Goal: Task Accomplishment & Management: Manage account settings

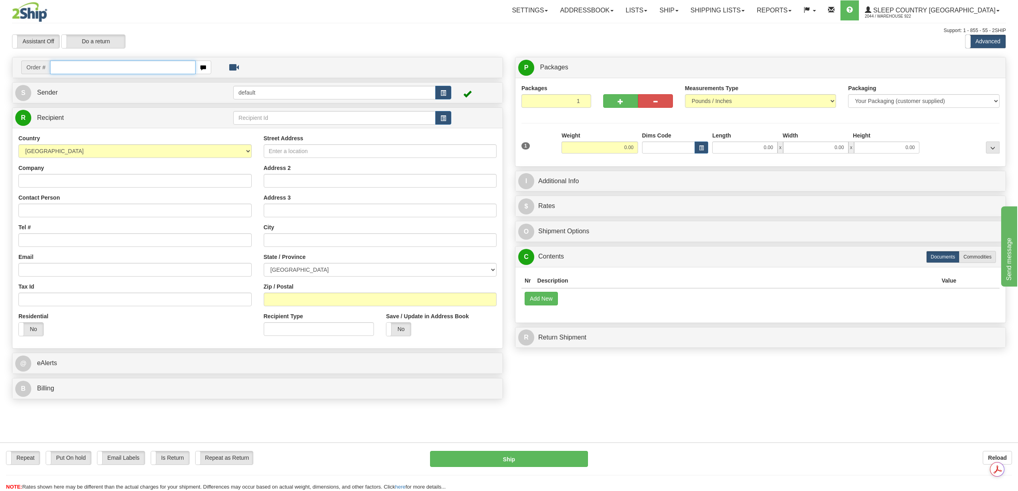
click at [107, 68] on input "text" at bounding box center [122, 67] width 145 height 14
paste input "9000I088997"
type input "9000I088997"
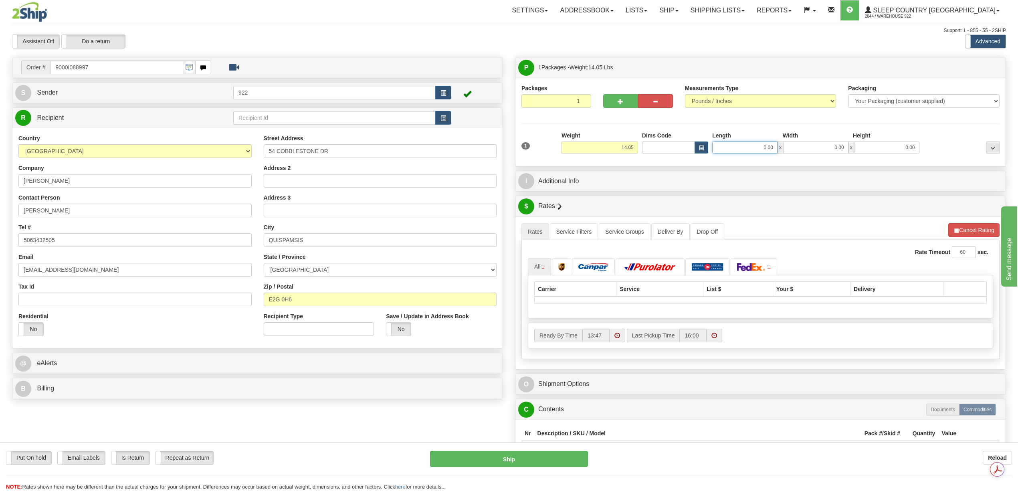
click at [760, 150] on input "0.00" at bounding box center [744, 147] width 65 height 12
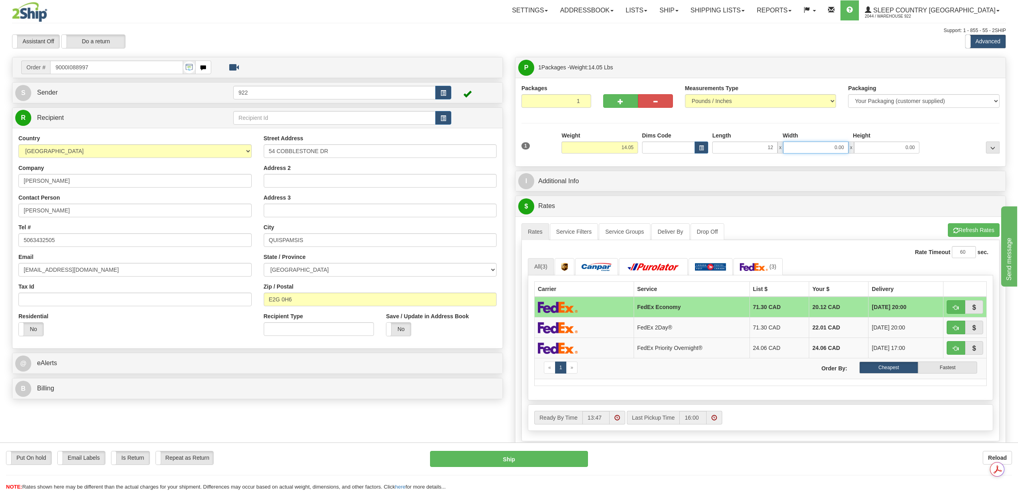
type input "12.00"
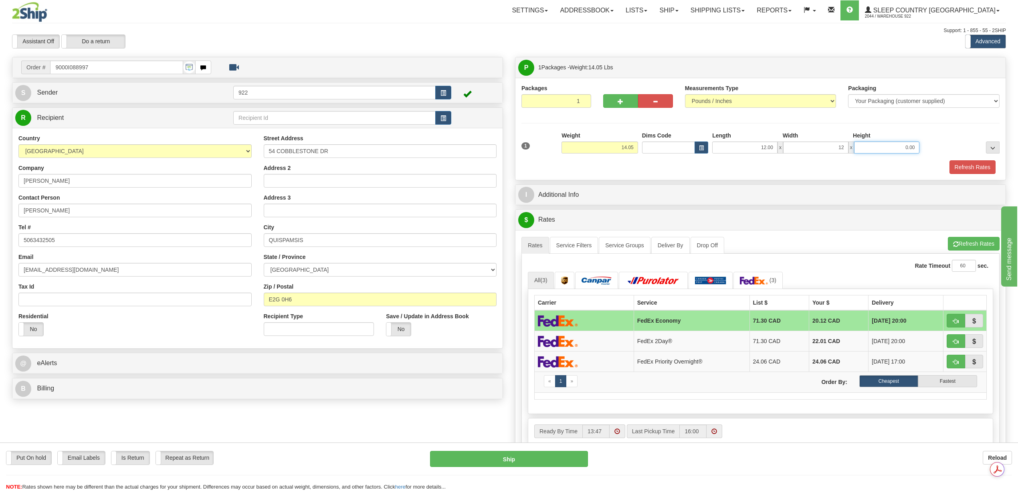
type input "12.00"
click at [953, 170] on button "Refresh Rates" at bounding box center [972, 167] width 46 height 14
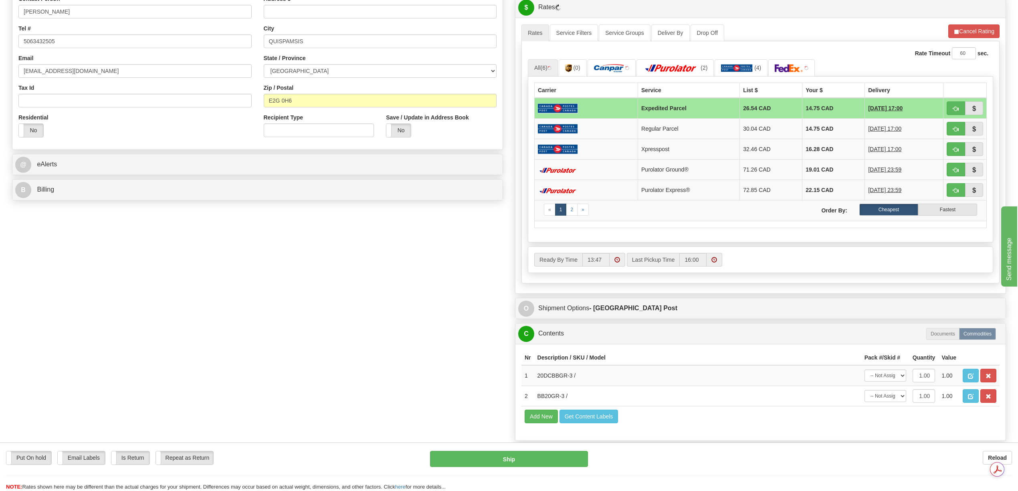
scroll to position [267, 0]
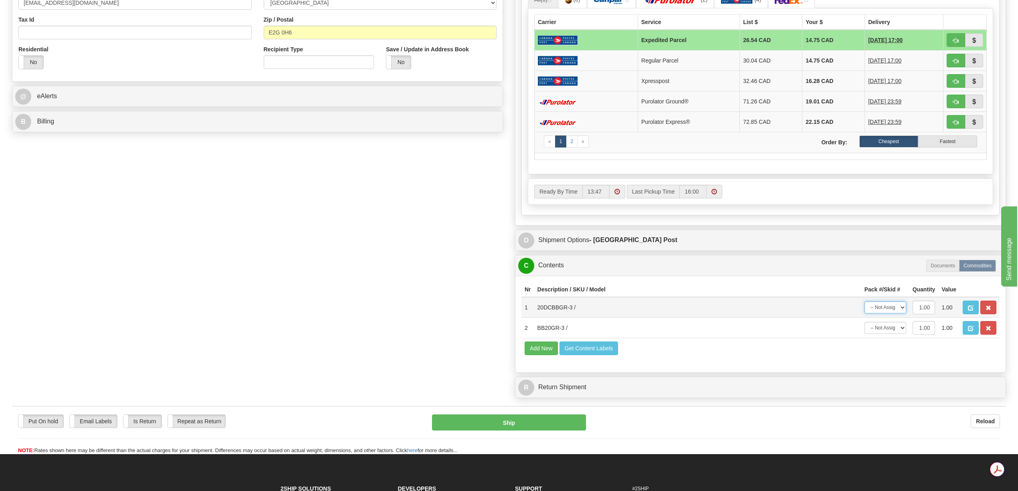
click at [899, 313] on select "-- Not Assigned -- Package 1" at bounding box center [885, 307] width 42 height 12
select select "0"
click at [864, 313] on select "-- Not Assigned -- Package 1" at bounding box center [885, 307] width 42 height 12
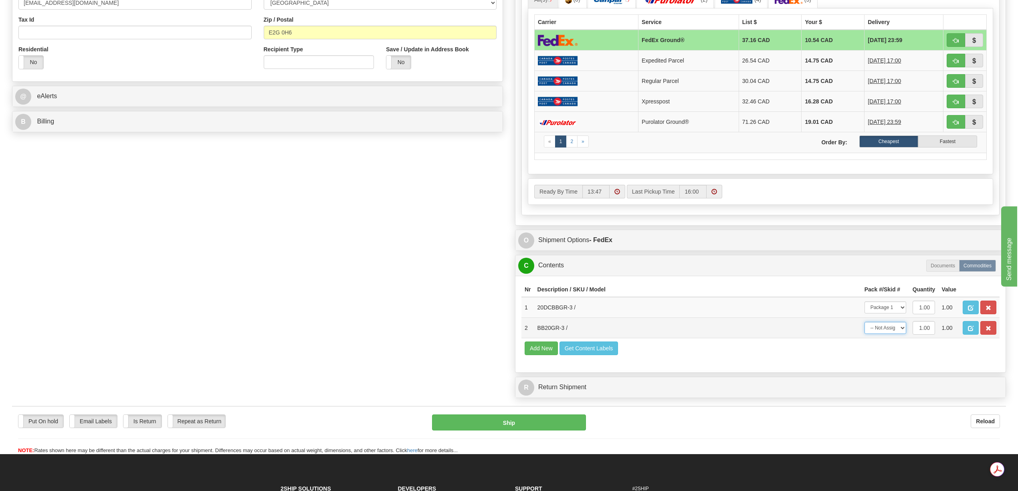
click at [896, 334] on select "-- Not Assigned -- Package 1" at bounding box center [885, 328] width 42 height 12
select select "0"
click at [864, 334] on select "-- Not Assigned -- Package 1" at bounding box center [885, 328] width 42 height 12
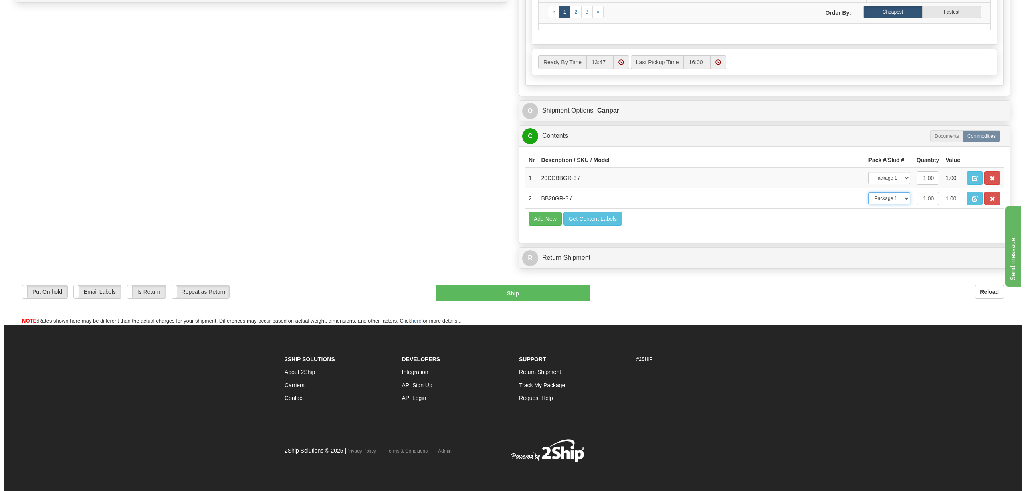
scroll to position [272, 0]
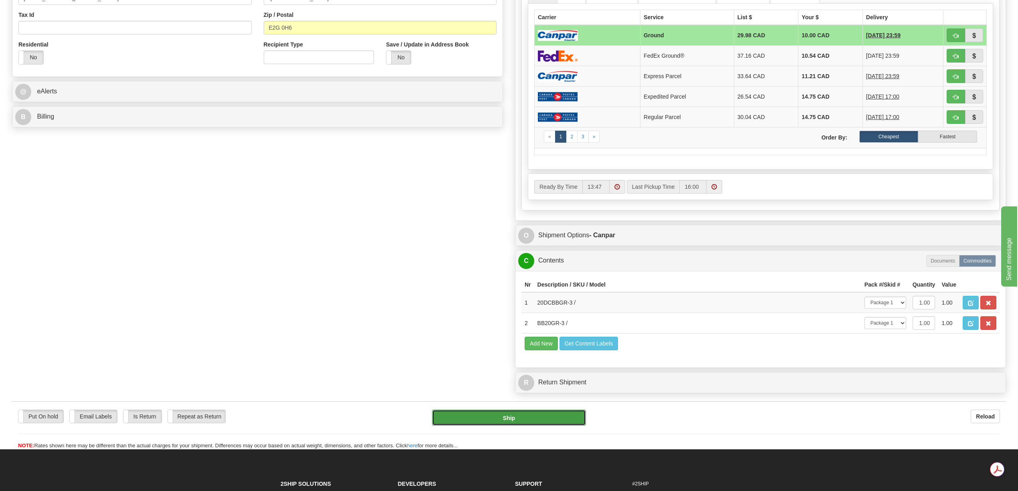
click at [553, 425] on button "Ship" at bounding box center [508, 417] width 153 height 16
type input "1"
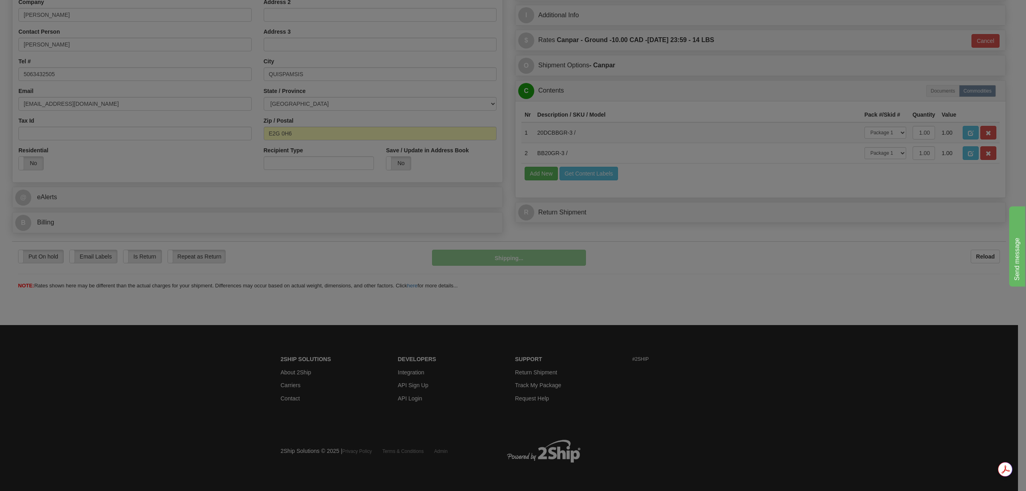
scroll to position [166, 0]
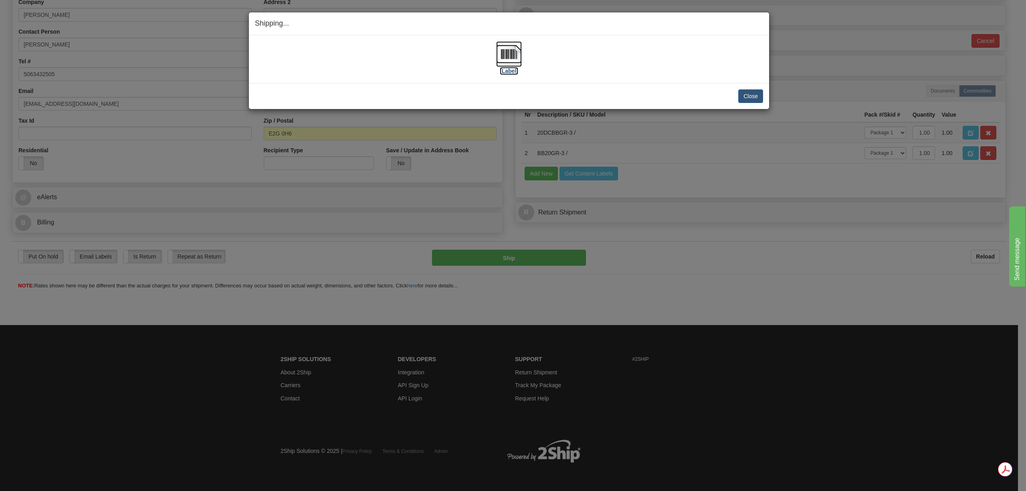
click at [514, 56] on img at bounding box center [509, 54] width 26 height 26
click at [758, 95] on button "Close" at bounding box center [750, 96] width 25 height 14
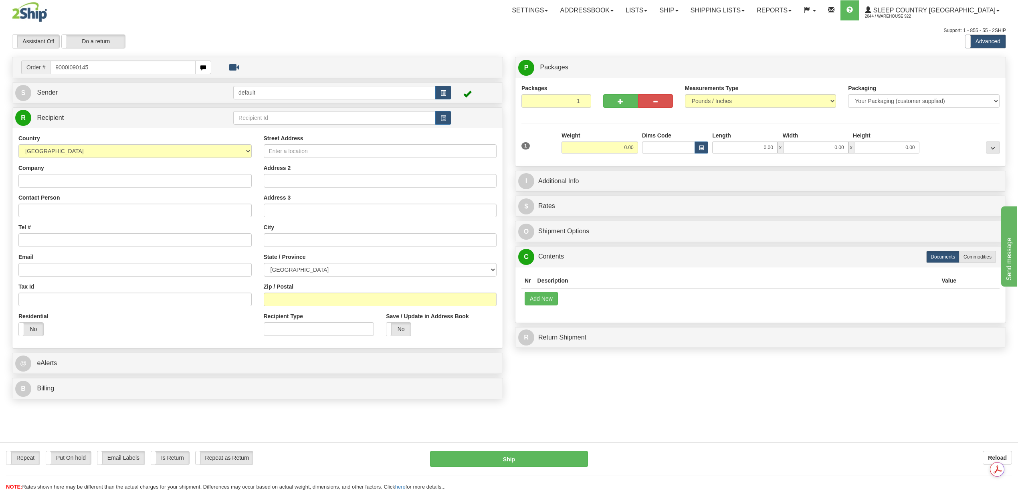
type input "9000I090145"
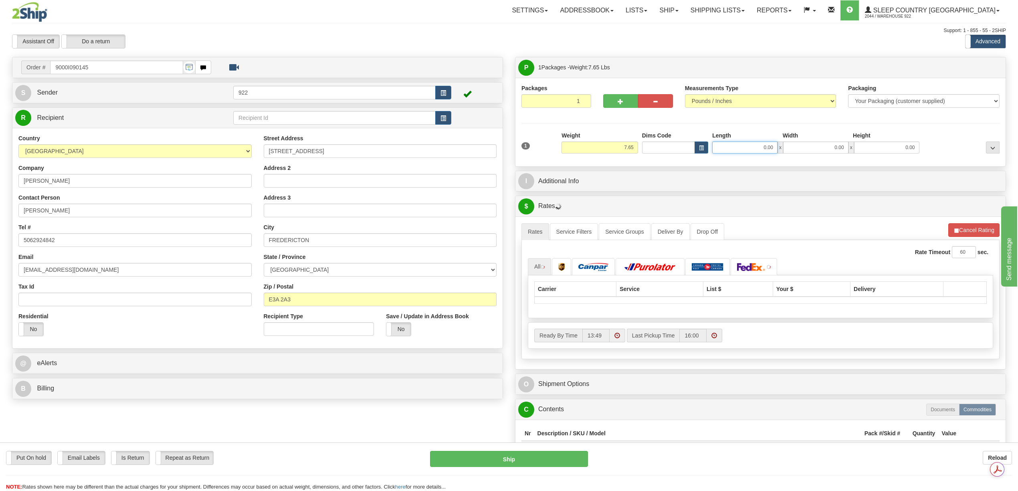
drag, startPoint x: 765, startPoint y: 150, endPoint x: 764, endPoint y: 157, distance: 7.7
click at [765, 151] on input "0.00" at bounding box center [744, 147] width 65 height 12
type input "12.00"
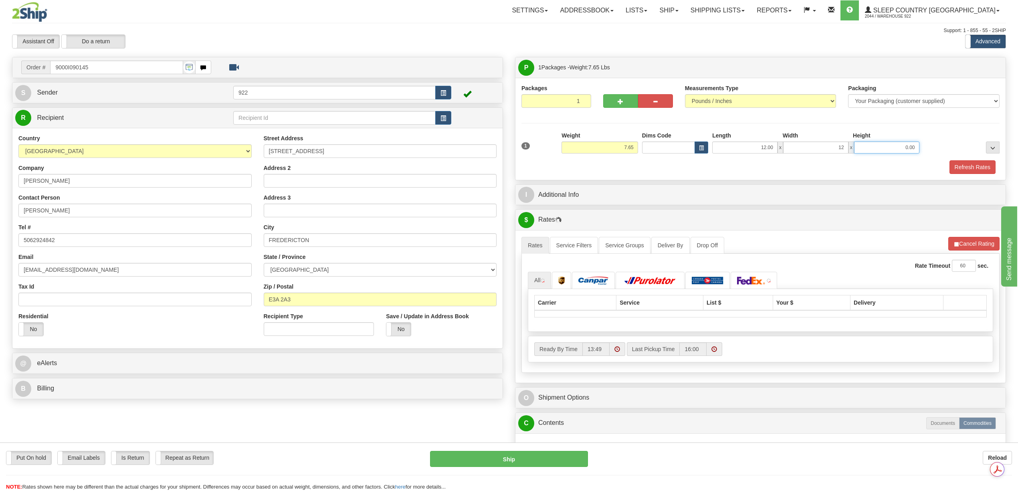
type input "12.00"
click at [954, 172] on button "Refresh Rates" at bounding box center [972, 167] width 46 height 14
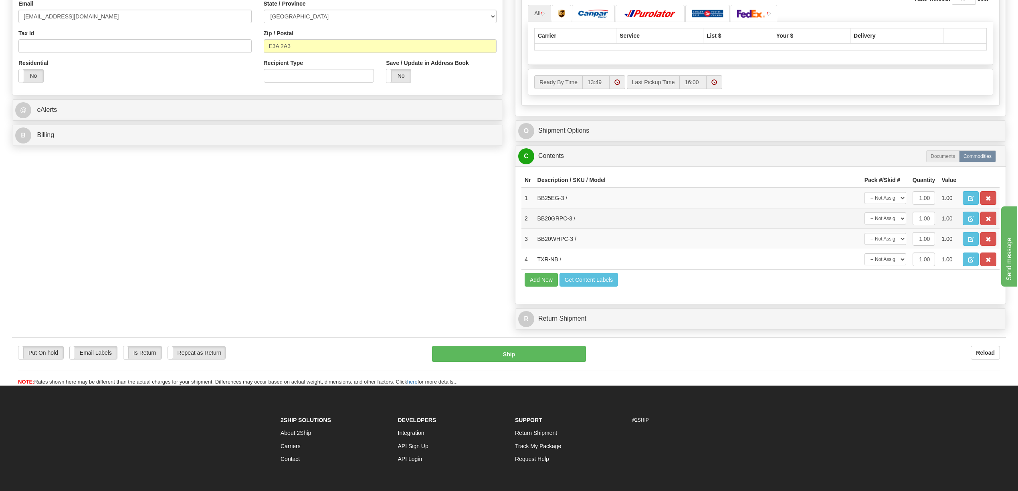
scroll to position [267, 0]
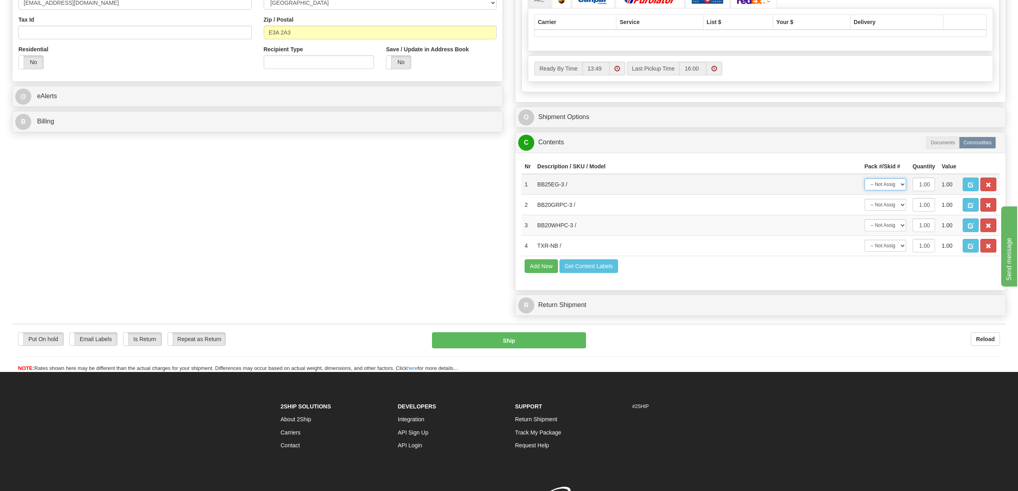
click at [901, 190] on select "-- Not Assigned -- Package 1" at bounding box center [885, 184] width 42 height 12
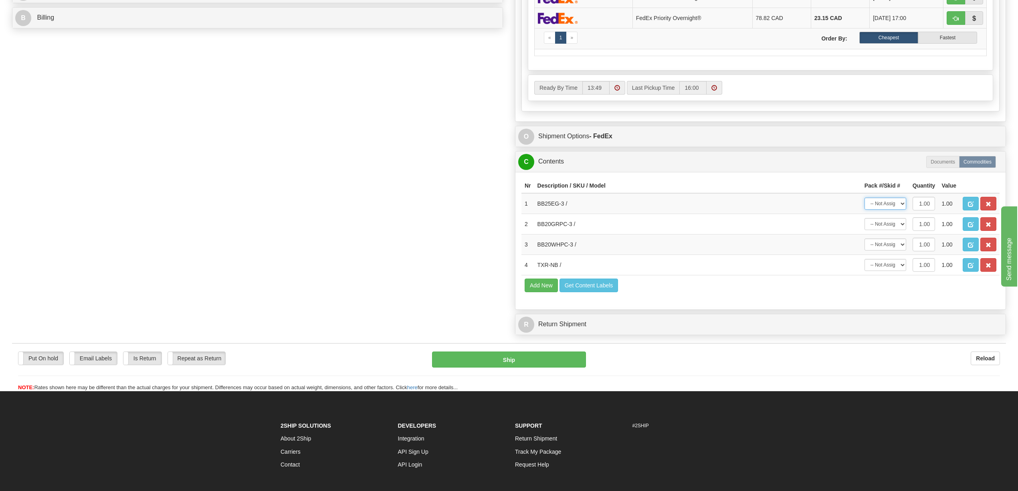
scroll to position [481, 0]
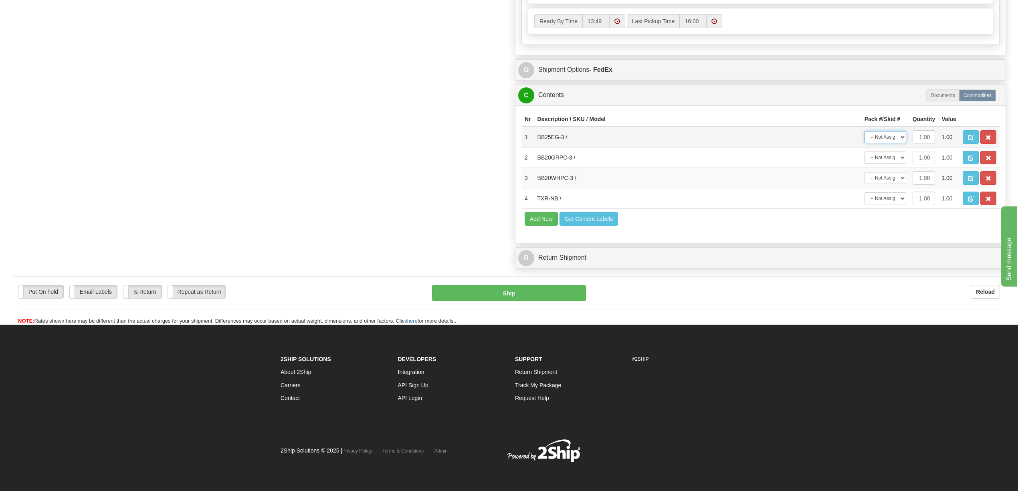
click at [898, 131] on select "-- Not Assigned -- Package 1" at bounding box center [885, 137] width 42 height 12
select select "0"
click at [864, 131] on select "-- Not Assigned -- Package 1" at bounding box center [885, 137] width 42 height 12
drag, startPoint x: 898, startPoint y: 138, endPoint x: 898, endPoint y: 147, distance: 8.8
click at [898, 151] on select "-- Not Assigned -- Package 1" at bounding box center [885, 157] width 42 height 12
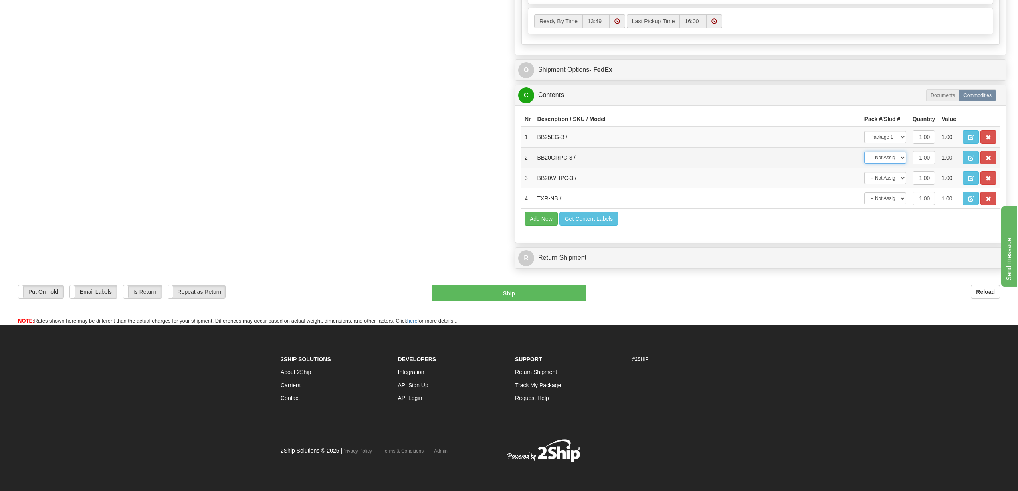
select select "0"
click at [864, 151] on select "-- Not Assigned -- Package 1" at bounding box center [885, 157] width 42 height 12
click at [900, 178] on select "-- Not Assigned -- Package 1" at bounding box center [885, 178] width 42 height 12
select select "0"
click at [864, 172] on select "-- Not Assigned -- Package 1" at bounding box center [885, 178] width 42 height 12
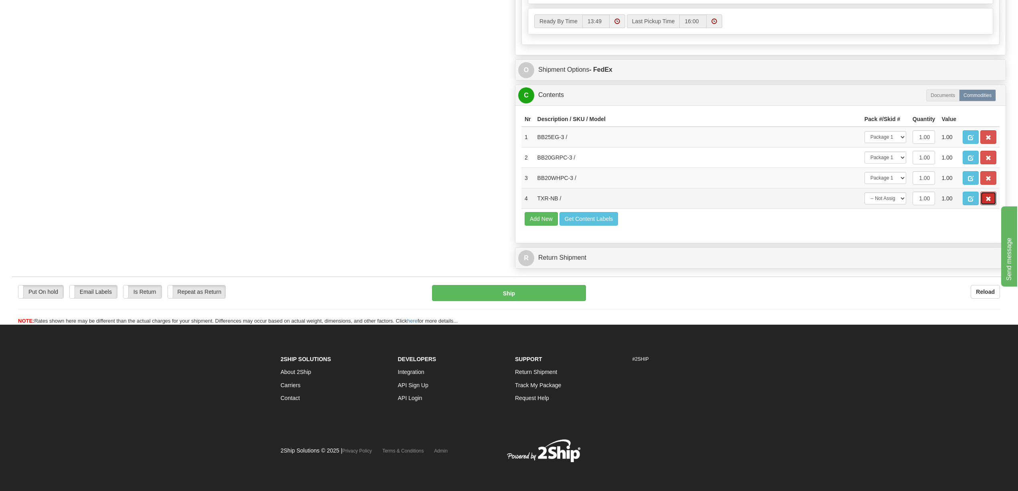
click at [983, 205] on button "button" at bounding box center [988, 198] width 16 height 14
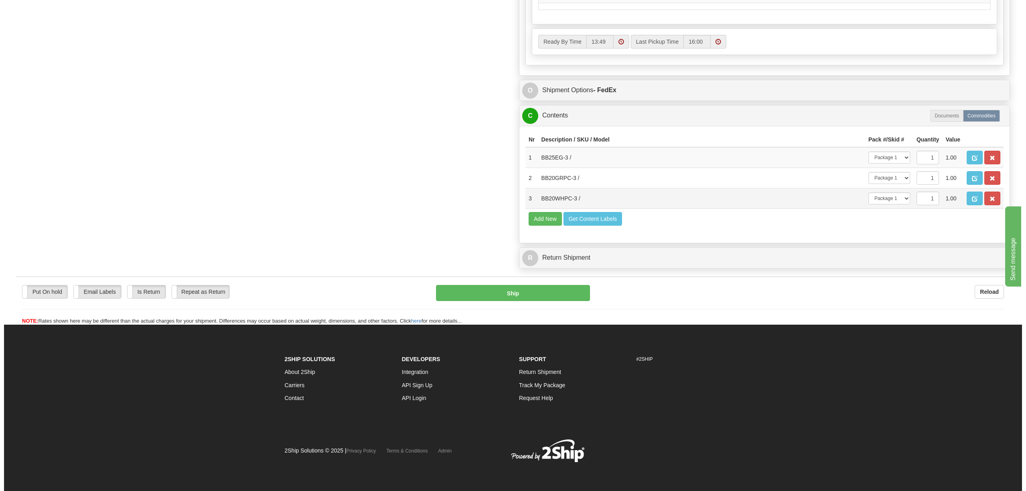
scroll to position [455, 0]
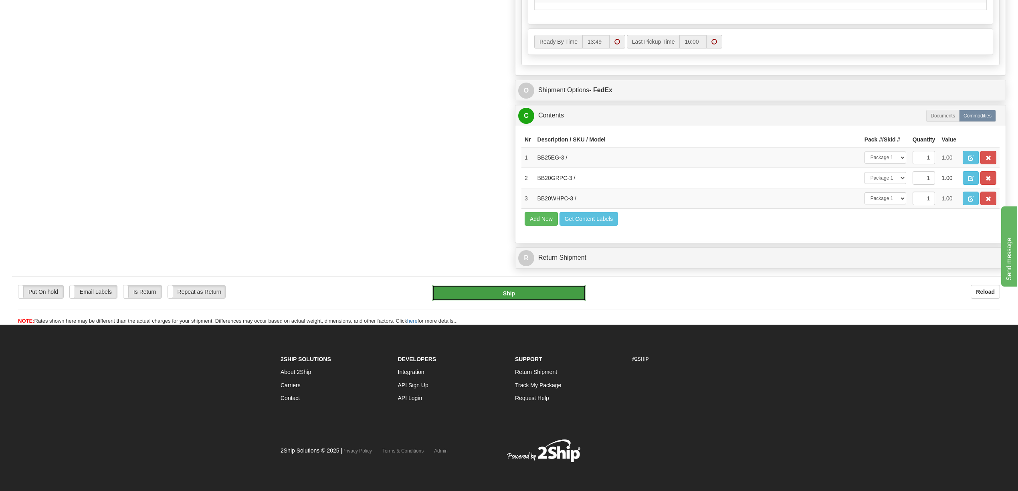
click at [517, 301] on button "Ship" at bounding box center [508, 293] width 153 height 16
type input "92"
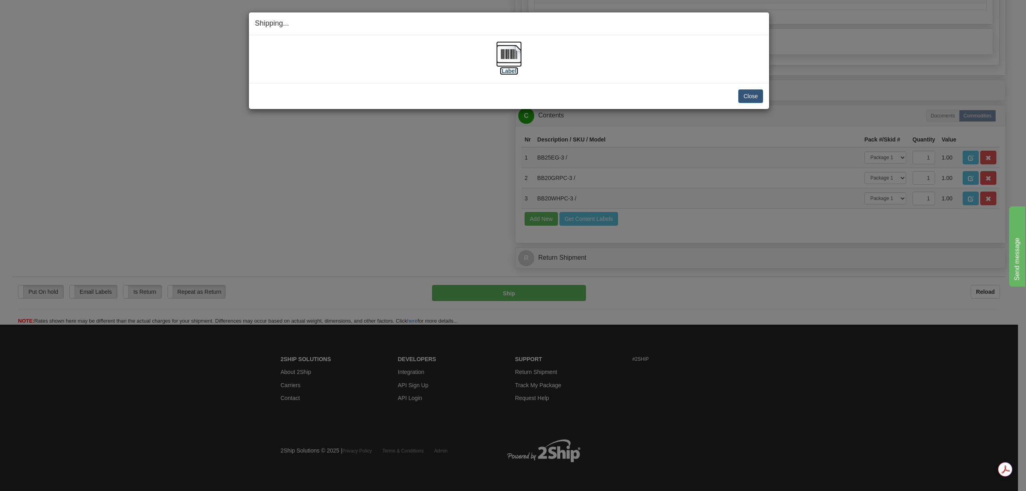
click at [505, 58] on img at bounding box center [509, 54] width 26 height 26
click at [749, 95] on button "Close" at bounding box center [750, 96] width 25 height 14
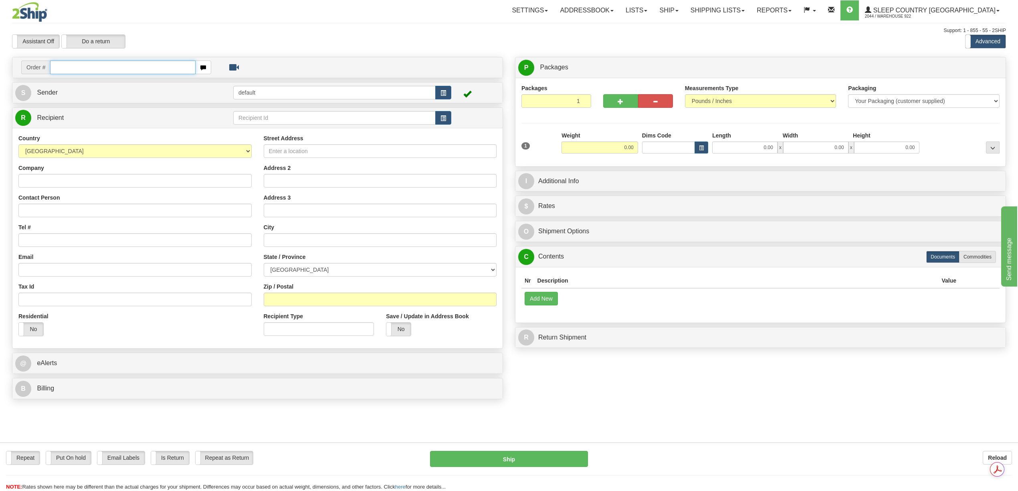
click at [78, 71] on input "text" at bounding box center [122, 67] width 145 height 14
paste input "9000I088997"
type input "9000I088997"
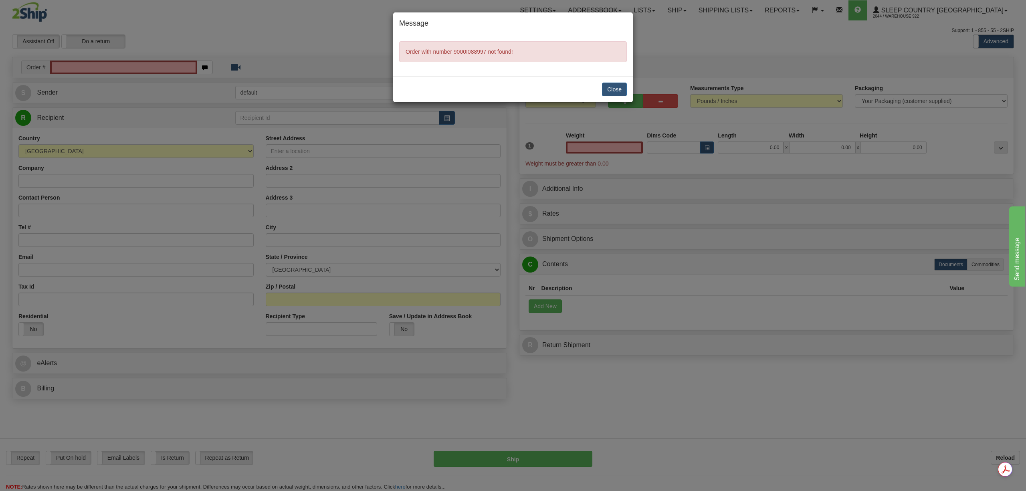
type input "0.00"
drag, startPoint x: 603, startPoint y: 94, endPoint x: 608, endPoint y: 92, distance: 5.8
click at [603, 94] on button "Close" at bounding box center [614, 90] width 25 height 14
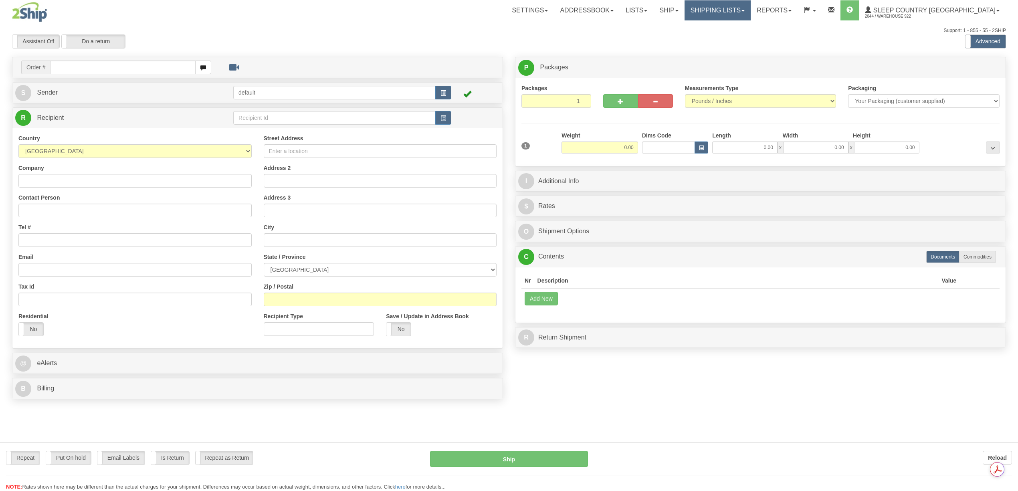
drag, startPoint x: 0, startPoint y: 0, endPoint x: 752, endPoint y: 12, distance: 752.1
click at [752, 12] on div "Toggle navigation Settings Shipping Preferences Fields Preferences New" at bounding box center [509, 245] width 1018 height 491
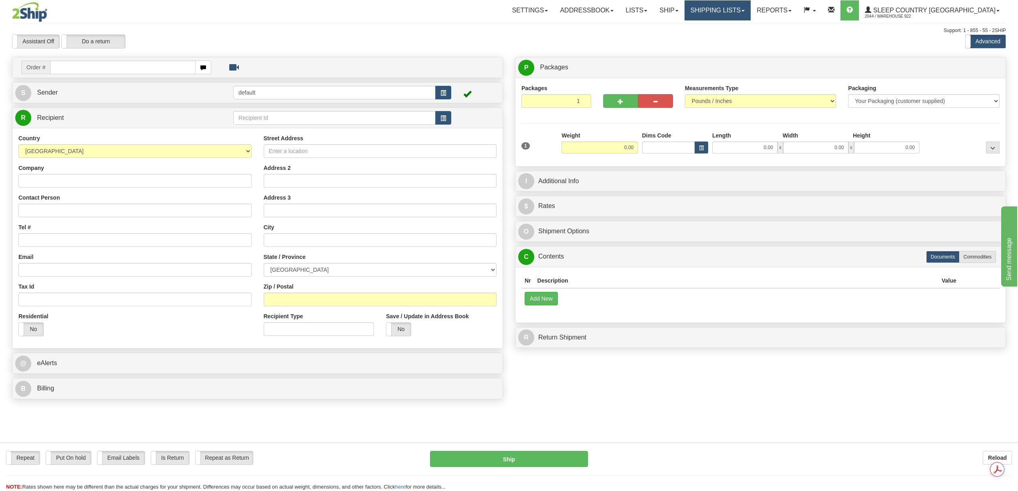
drag, startPoint x: 757, startPoint y: 12, endPoint x: 768, endPoint y: 12, distance: 11.6
click at [750, 12] on link "Shipping lists" at bounding box center [717, 10] width 66 height 20
click at [750, 26] on link "Current Shipments" at bounding box center [711, 28] width 78 height 10
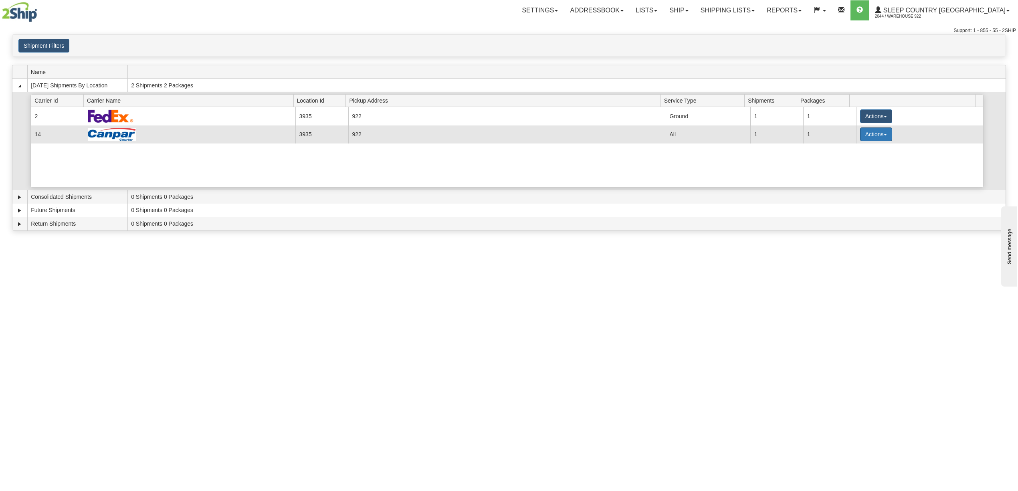
click at [873, 133] on button "Actions" at bounding box center [876, 134] width 32 height 14
click at [864, 152] on link "Details" at bounding box center [859, 149] width 64 height 10
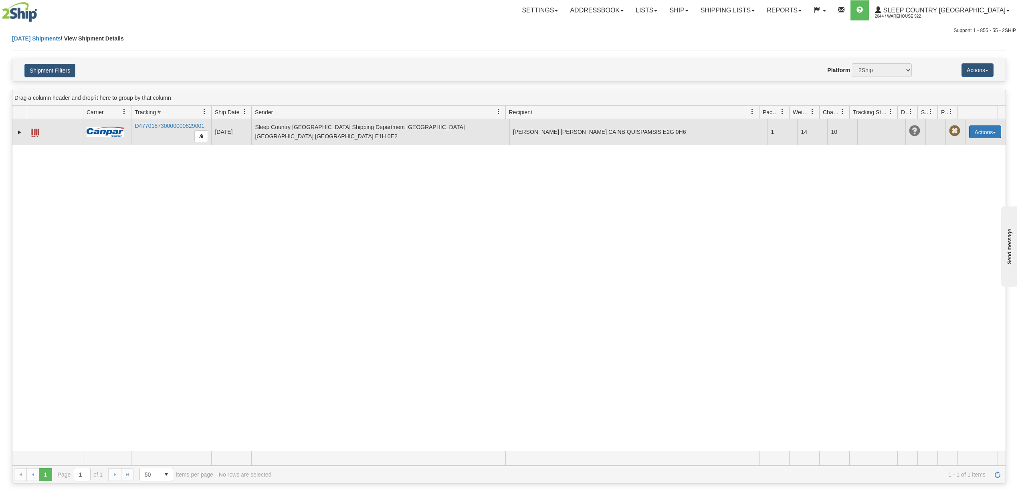
click at [975, 130] on button "Actions" at bounding box center [985, 131] width 32 height 13
click at [967, 147] on link "Edit" at bounding box center [968, 146] width 64 height 10
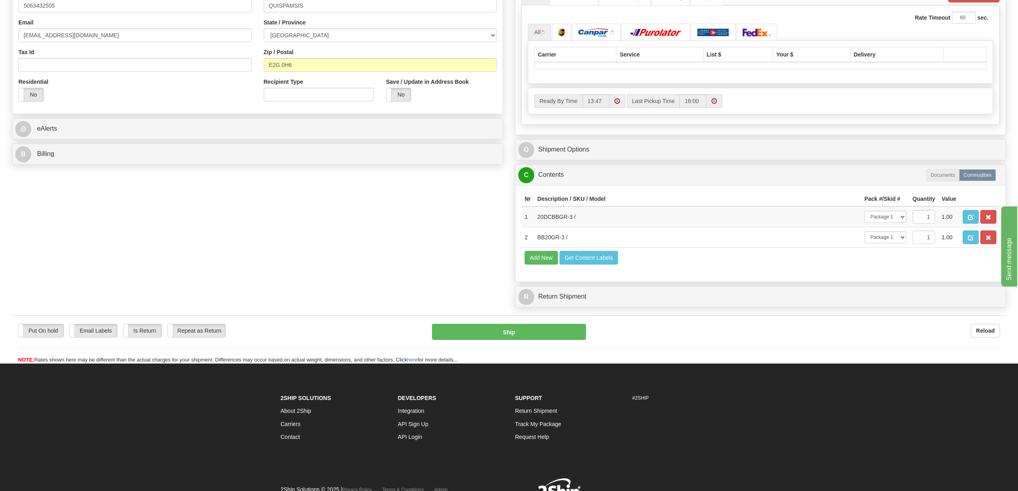
scroll to position [295, 0]
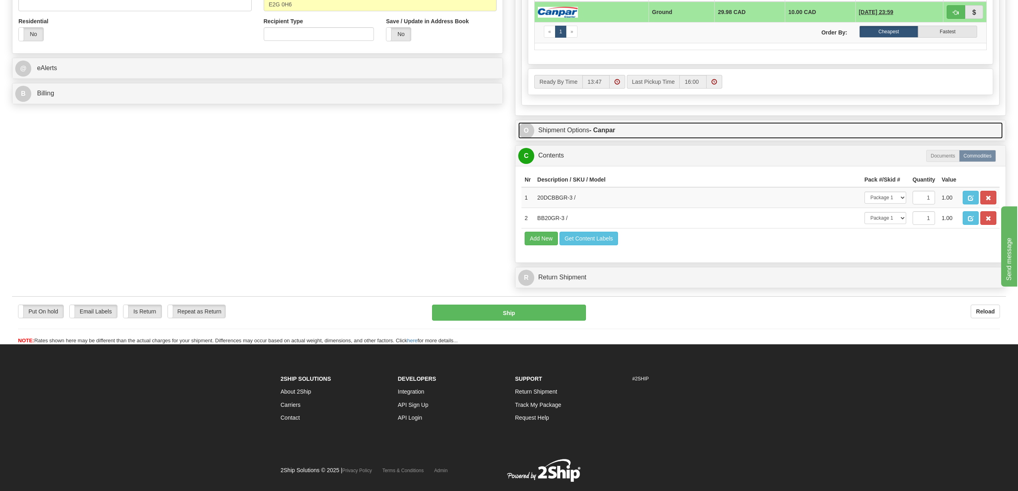
click at [600, 133] on strong "- Canpar" at bounding box center [602, 130] width 26 height 7
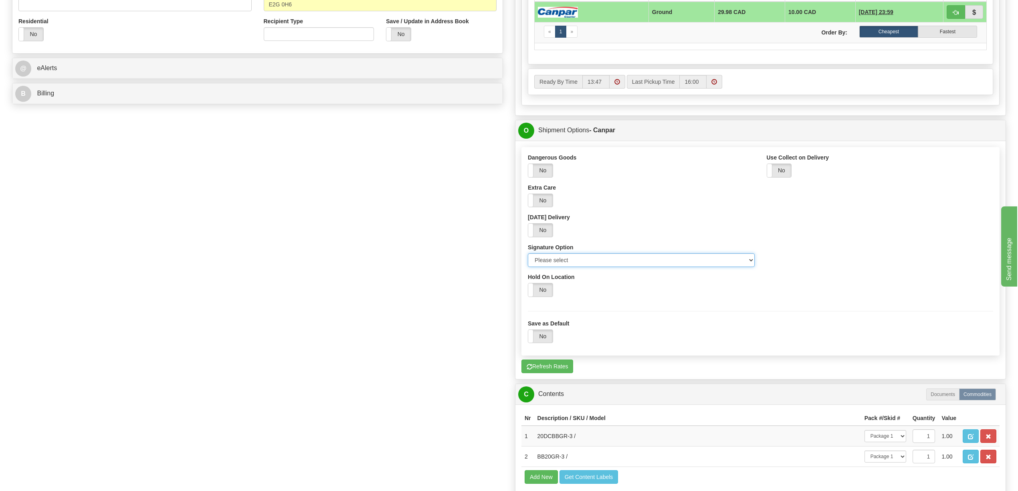
click at [748, 262] on select "Please select No Signature Required Signature Required Adult Signature" at bounding box center [641, 260] width 227 height 14
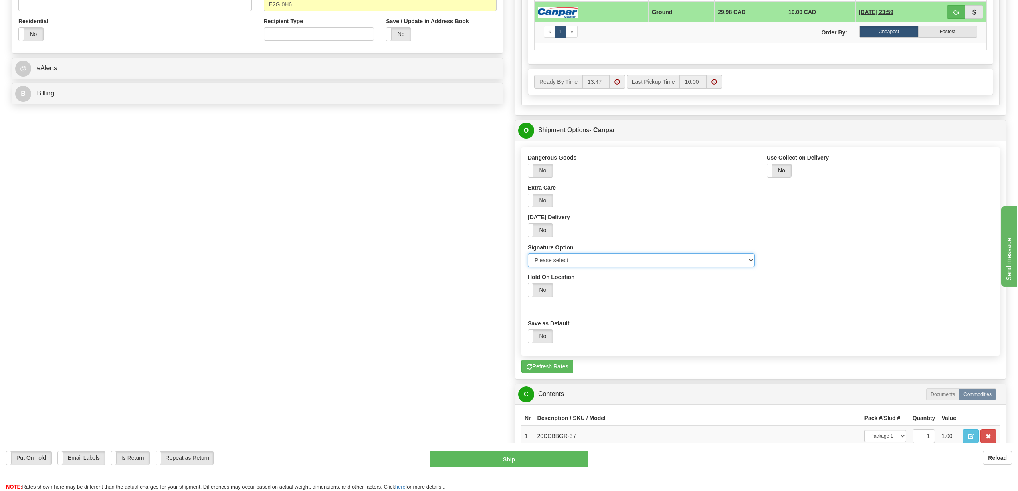
select select "2"
click at [528, 258] on select "Please select No Signature Required Signature Required Adult Signature" at bounding box center [641, 260] width 227 height 14
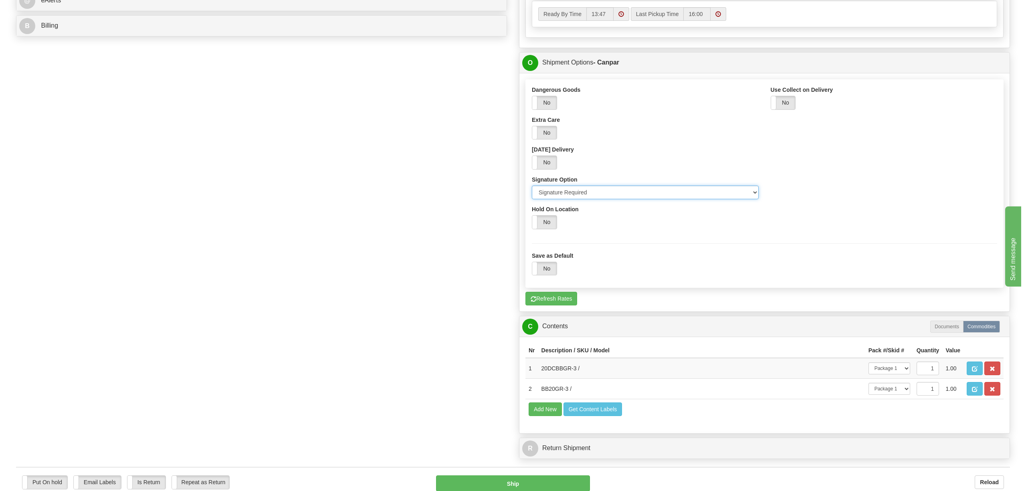
scroll to position [562, 0]
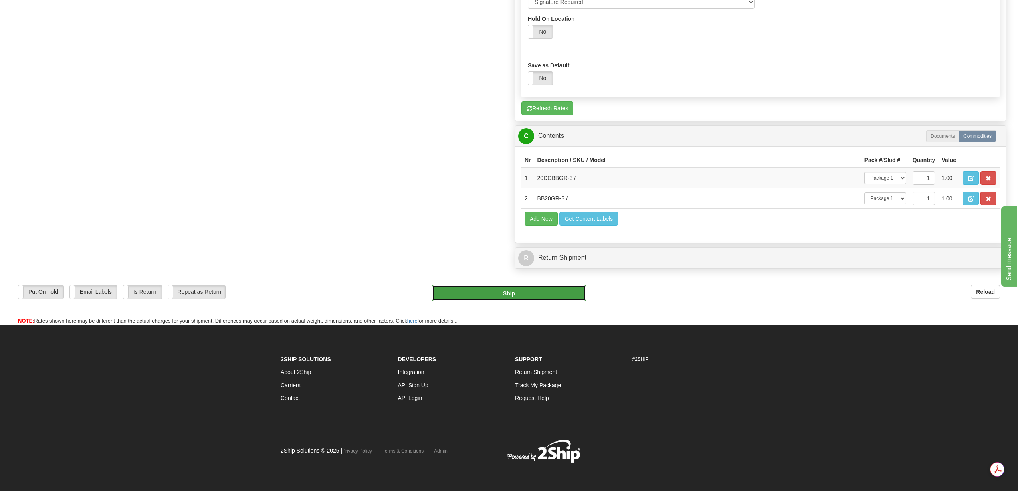
click at [542, 301] on button "Ship" at bounding box center [508, 293] width 153 height 16
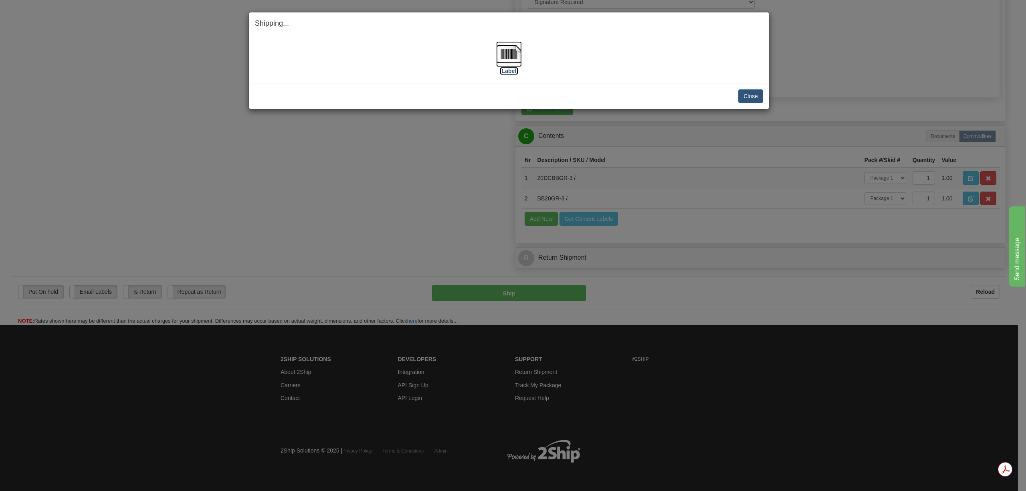
click at [515, 61] on img at bounding box center [509, 54] width 26 height 26
click at [747, 98] on button "Close" at bounding box center [750, 96] width 25 height 14
